Goal: Transaction & Acquisition: Purchase product/service

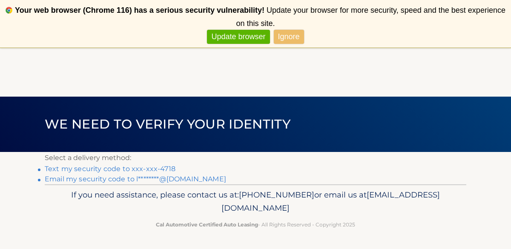
click at [137, 169] on link "Text my security code to xxx-xxx-4718" at bounding box center [110, 169] width 131 height 8
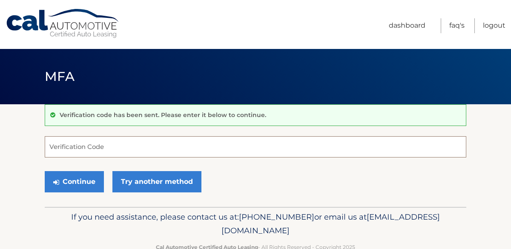
click at [100, 147] on input "Verification Code" at bounding box center [255, 146] width 421 height 21
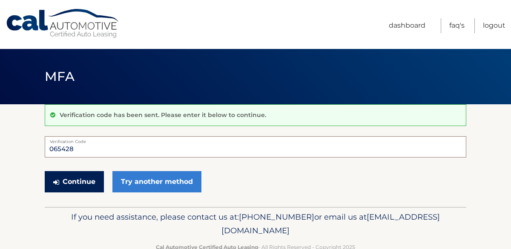
type input "065428"
click at [71, 184] on button "Continue" at bounding box center [74, 181] width 59 height 21
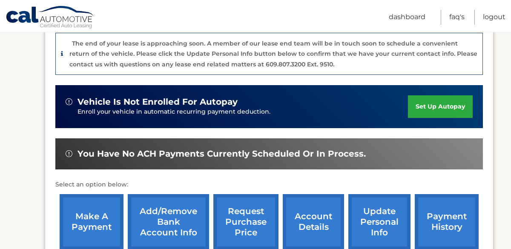
scroll to position [255, 0]
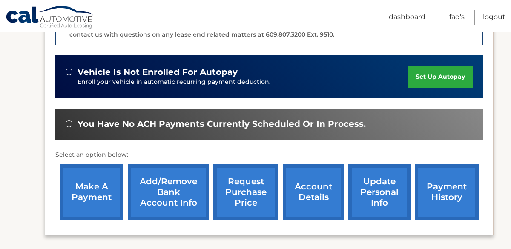
click at [98, 179] on link "make a payment" at bounding box center [92, 192] width 64 height 56
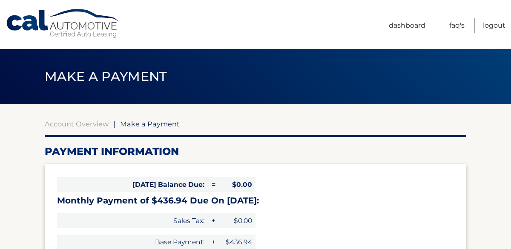
select select "YzZmNDIzNGEtYmNmZS00NDE1LWE5YTctZTM2ZTY2OTU5NjI5"
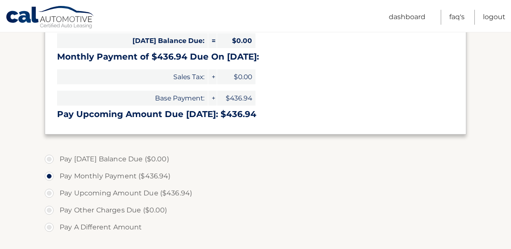
scroll to position [153, 0]
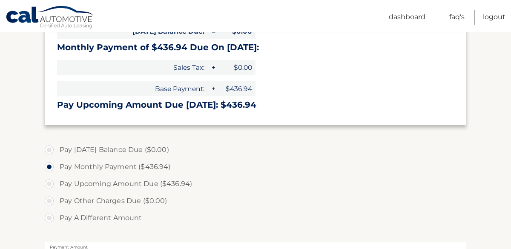
click at [50, 184] on label "Pay Upcoming Amount Due ($436.94)" at bounding box center [255, 183] width 421 height 17
click at [50, 184] on input "Pay Upcoming Amount Due ($436.94)" at bounding box center [52, 182] width 9 height 14
radio input "true"
click at [236, 183] on label "Pay Upcoming Amount Due ($436.94)" at bounding box center [255, 183] width 421 height 17
click at [57, 183] on input "Pay Upcoming Amount Due ($436.94)" at bounding box center [52, 182] width 9 height 14
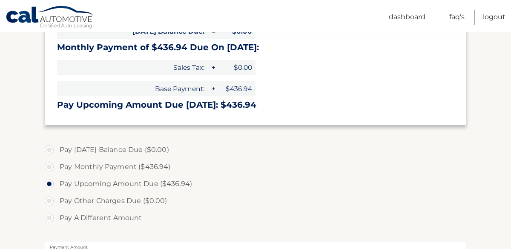
click at [48, 209] on input "Pay A Different Amount" at bounding box center [52, 216] width 9 height 14
radio input "true"
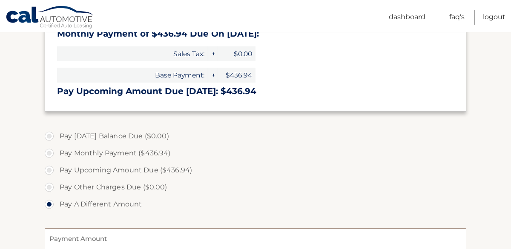
type input "0"
type input "436.94"
click at [439, 193] on label "Pay Other Charges Due ($0.00)" at bounding box center [255, 187] width 421 height 17
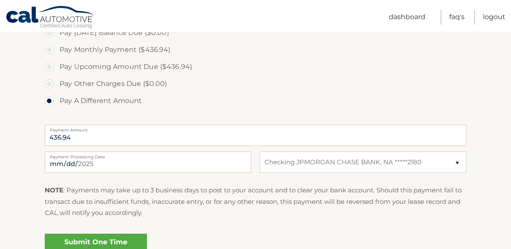
scroll to position [286, 0]
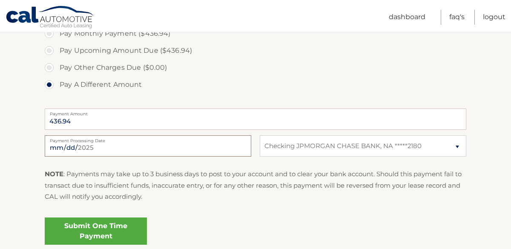
click at [139, 149] on input "[DATE]" at bounding box center [148, 145] width 206 height 21
click at [223, 75] on label "Pay Other Charges Due ($0.00)" at bounding box center [255, 67] width 421 height 17
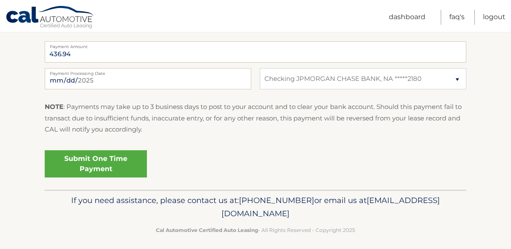
scroll to position [359, 0]
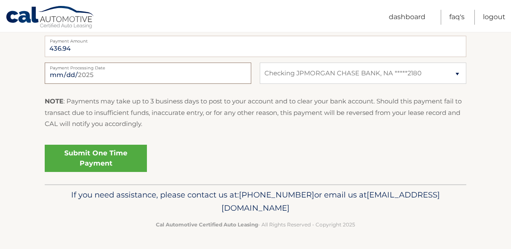
click at [66, 74] on input "[DATE]" at bounding box center [148, 73] width 206 height 21
type input "[DATE]"
click at [101, 163] on link "Submit One Time Payment" at bounding box center [96, 158] width 102 height 27
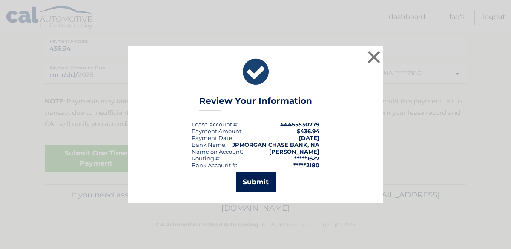
click at [244, 182] on button "Submit" at bounding box center [256, 182] width 40 height 20
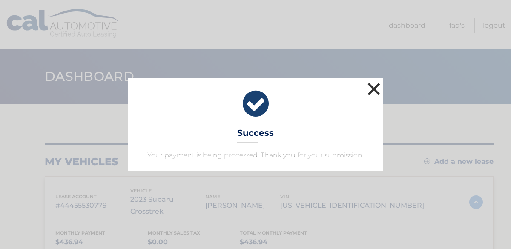
click at [377, 88] on button "×" at bounding box center [373, 88] width 17 height 17
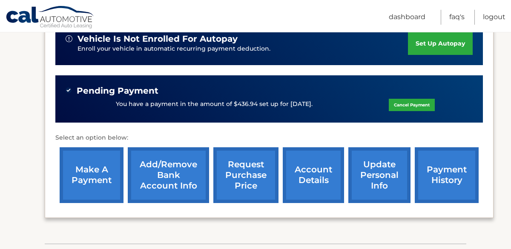
scroll to position [289, 0]
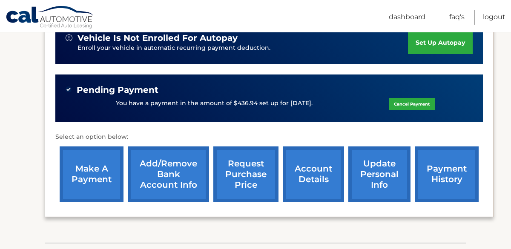
click at [315, 163] on link "account details" at bounding box center [313, 174] width 61 height 56
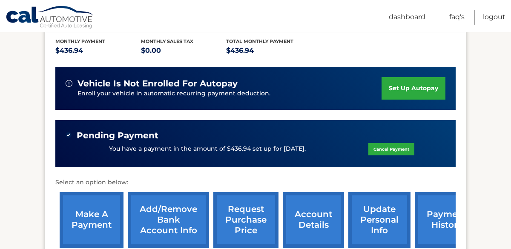
scroll to position [204, 0]
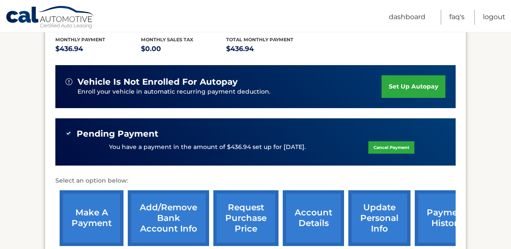
click at [247, 197] on link "request purchase price" at bounding box center [245, 218] width 65 height 56
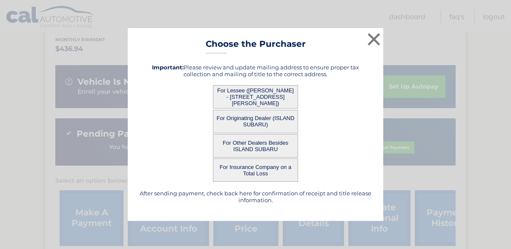
click at [232, 97] on button "For Lessee ([PERSON_NAME] - [STREET_ADDRESS][PERSON_NAME])" at bounding box center [255, 96] width 85 height 23
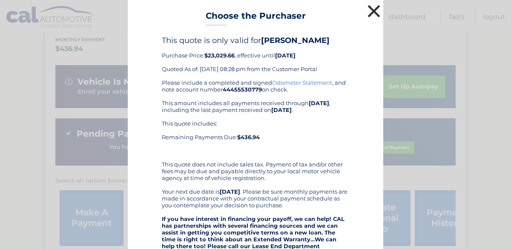
click at [372, 14] on button "×" at bounding box center [373, 11] width 17 height 17
